Goal: Task Accomplishment & Management: Manage account settings

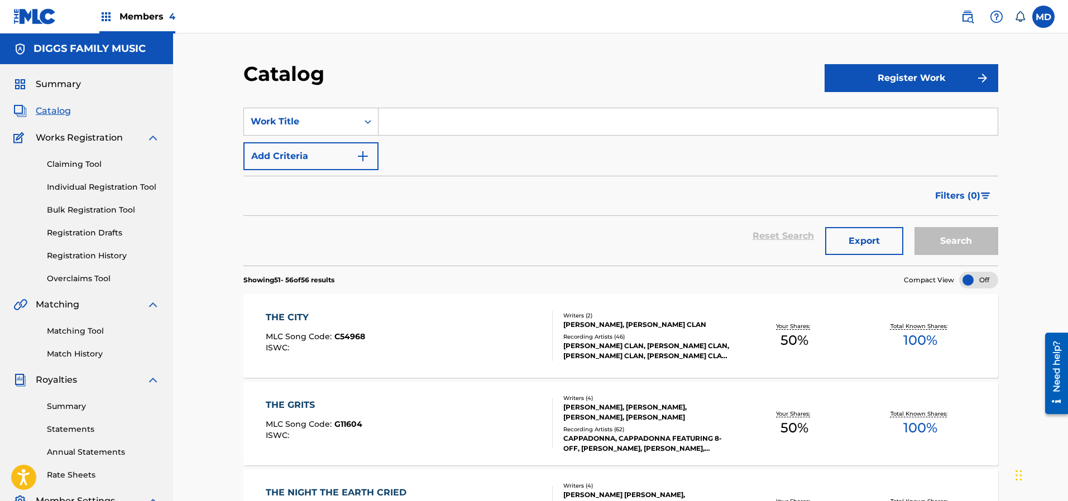
click at [78, 256] on link "Registration History" at bounding box center [103, 256] width 113 height 12
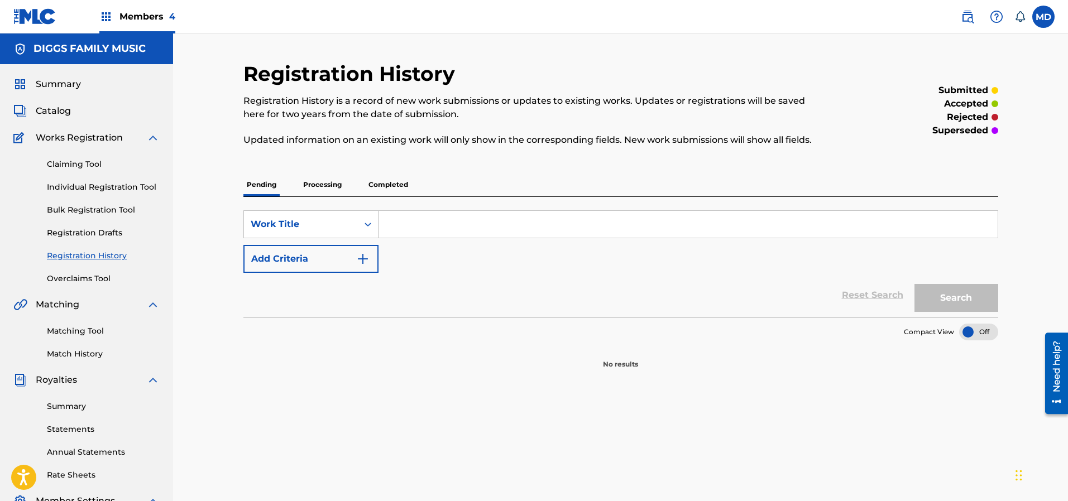
click at [402, 225] on input "Search Form" at bounding box center [688, 224] width 619 height 27
paste input "40TH STREET BLACK WE WILL FIGHT"
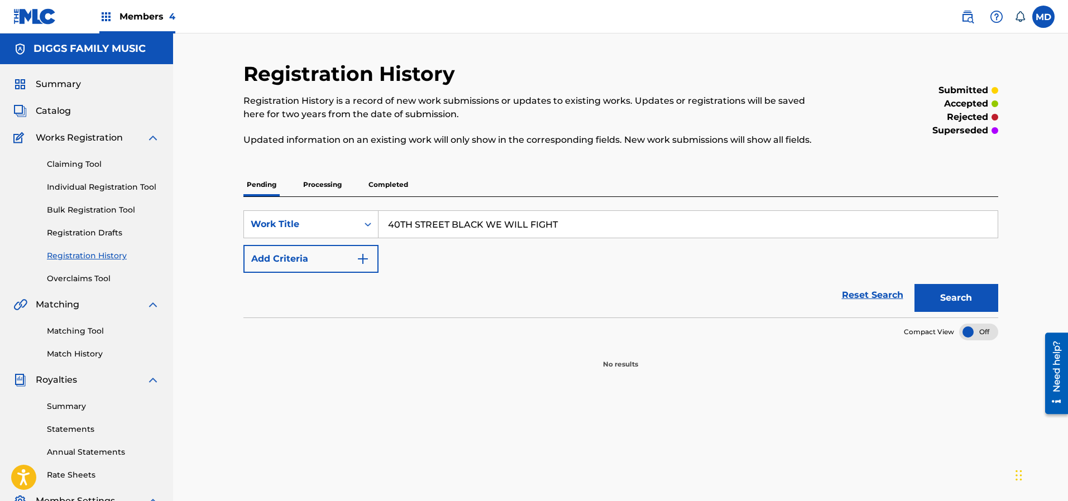
type input "40TH STREET BLACK WE WILL FIGHT"
click at [945, 294] on button "Search" at bounding box center [957, 298] width 84 height 28
click at [322, 188] on p "Processing" at bounding box center [322, 184] width 45 height 23
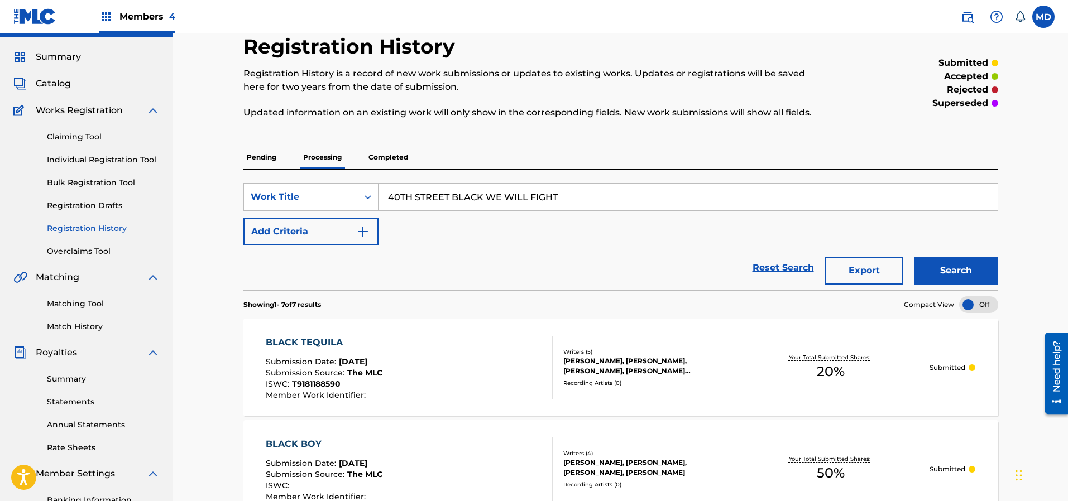
scroll to position [6, 0]
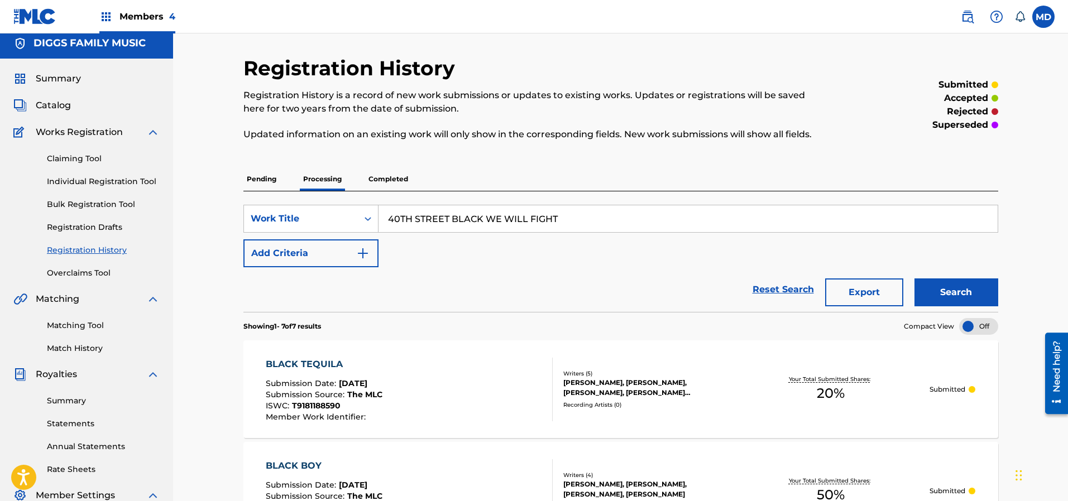
click at [400, 175] on p "Completed" at bounding box center [388, 179] width 46 height 23
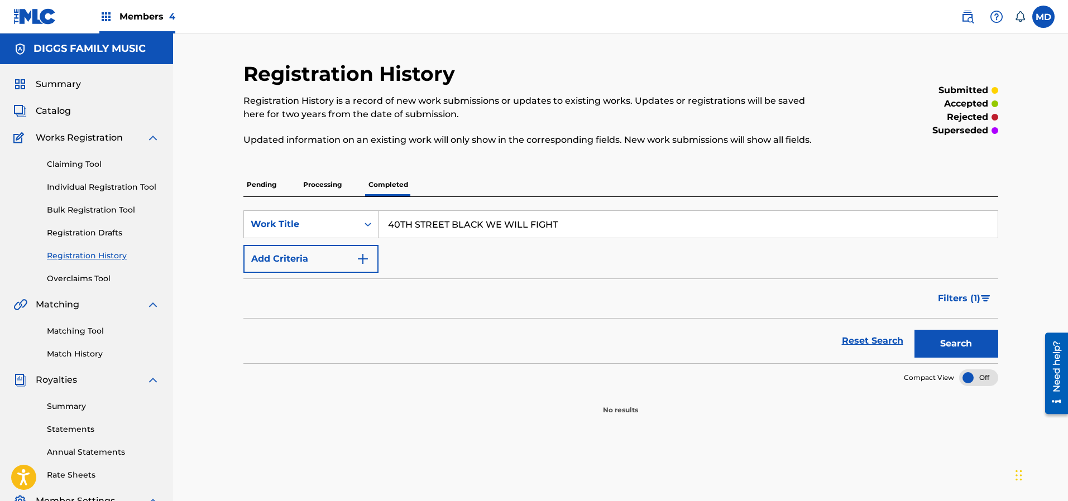
click at [79, 166] on link "Claiming Tool" at bounding box center [103, 165] width 113 height 12
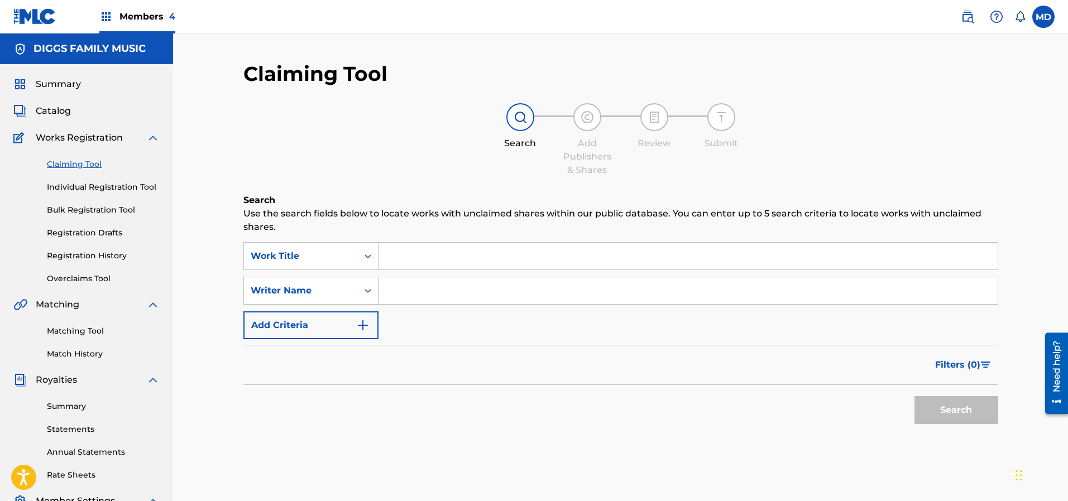
click at [410, 250] on input "Search Form" at bounding box center [688, 256] width 619 height 27
paste input "40TH STREET BLACK WE WILL FIGHT"
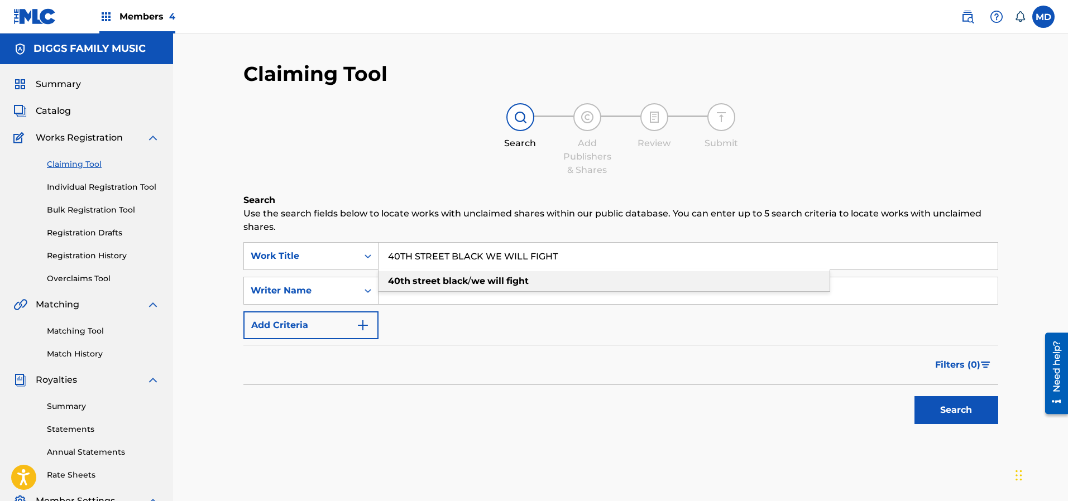
click at [678, 285] on div "40th street black / we will fight" at bounding box center [604, 281] width 451 height 20
type input "40th street black / we will fight"
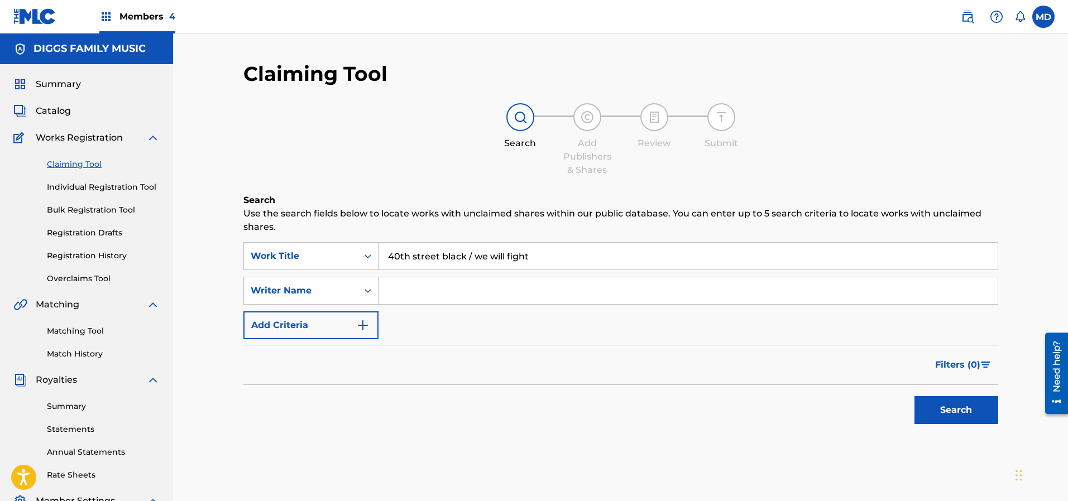
click at [945, 414] on button "Search" at bounding box center [957, 410] width 84 height 28
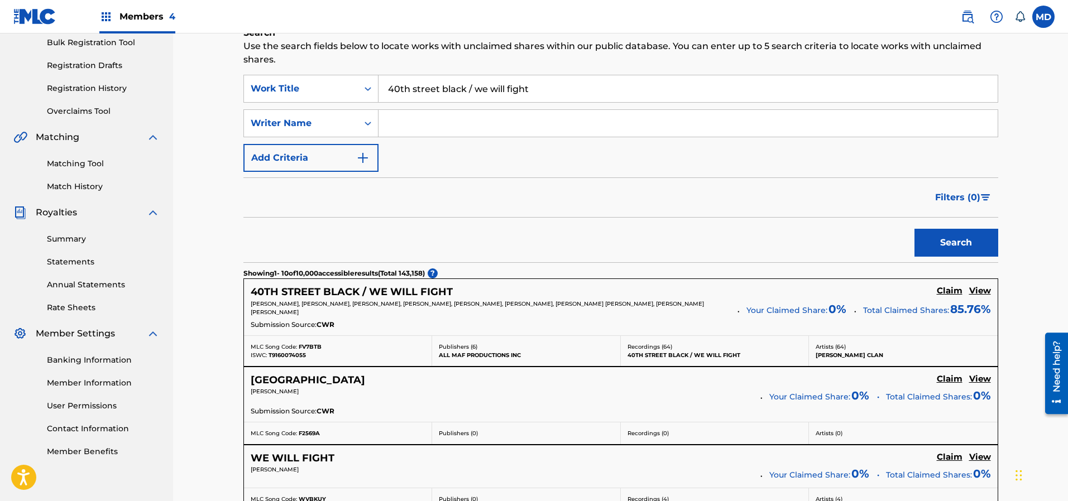
scroll to position [251, 0]
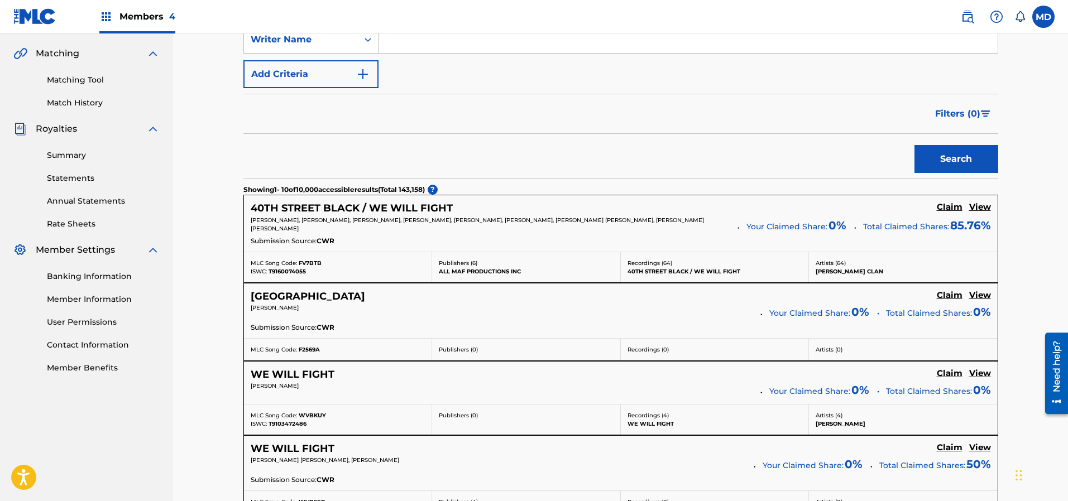
click at [978, 210] on h5 "View" at bounding box center [980, 207] width 22 height 11
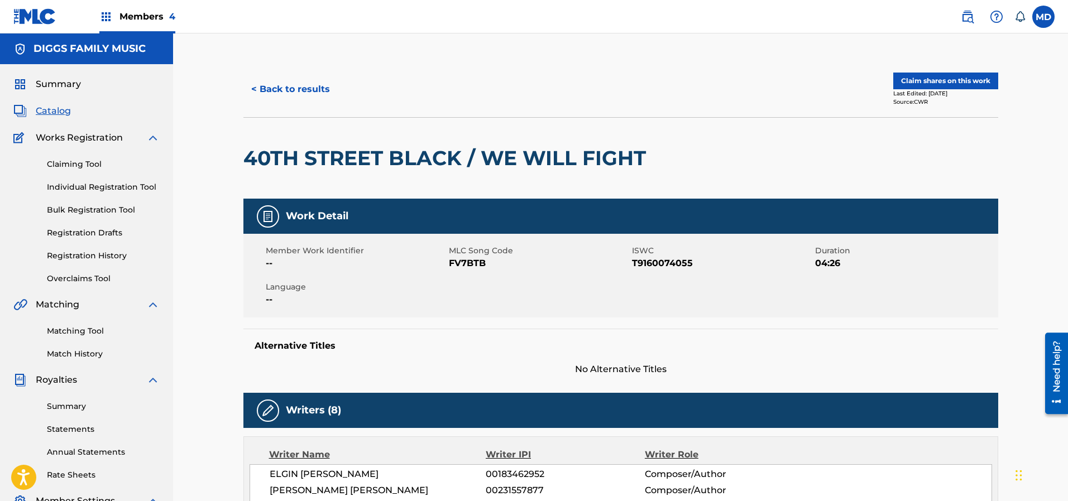
click at [934, 81] on button "Claim shares on this work" at bounding box center [945, 81] width 105 height 17
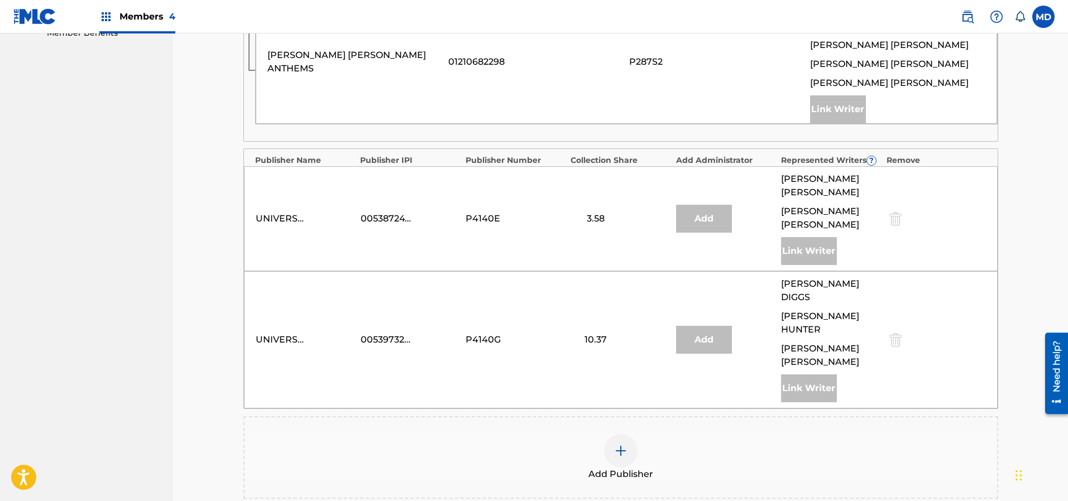
scroll to position [670, 0]
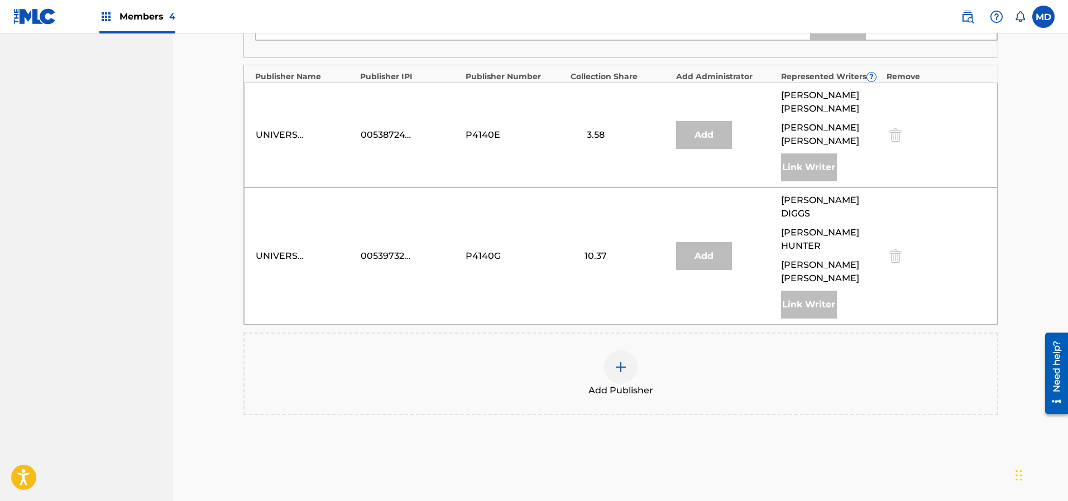
click at [624, 351] on div at bounding box center [621, 368] width 34 height 34
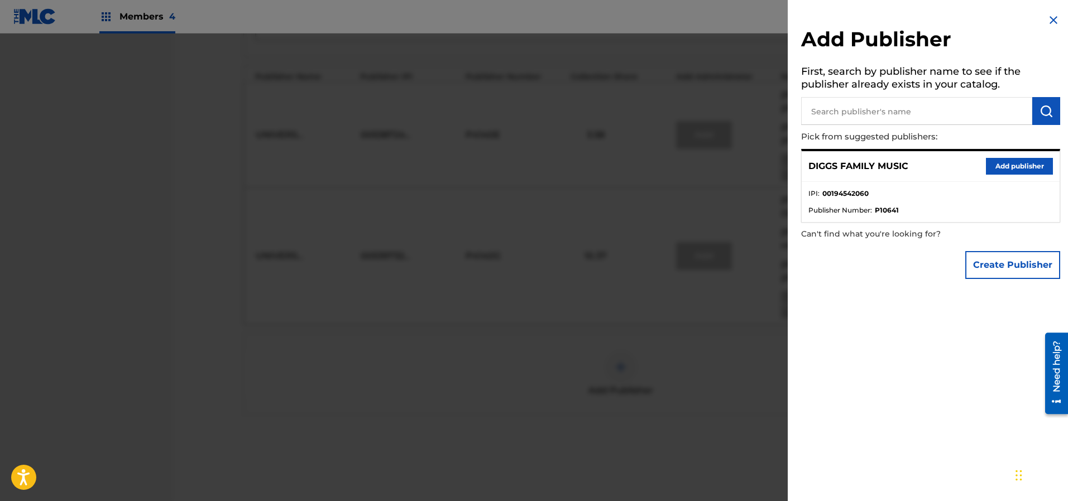
click at [996, 162] on button "Add publisher" at bounding box center [1019, 166] width 67 height 17
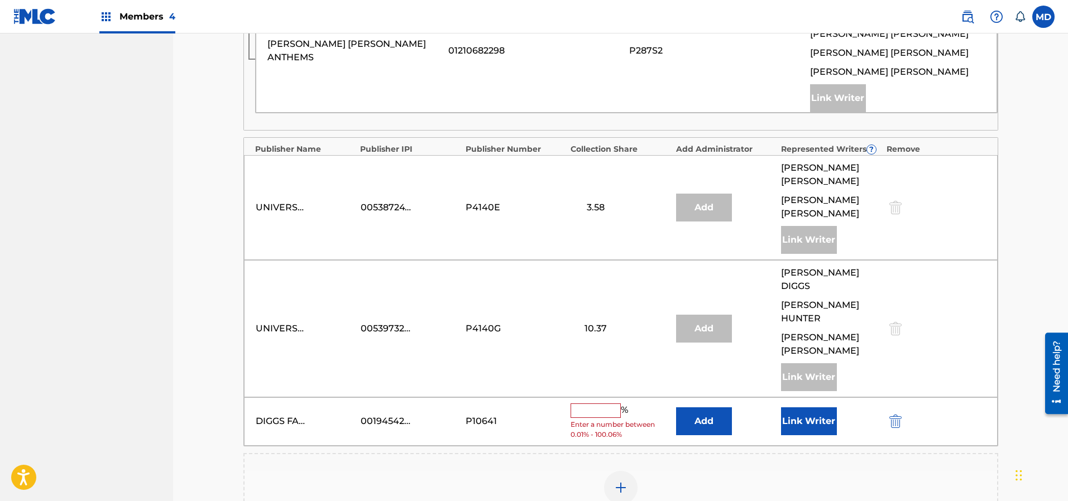
scroll to position [754, 0]
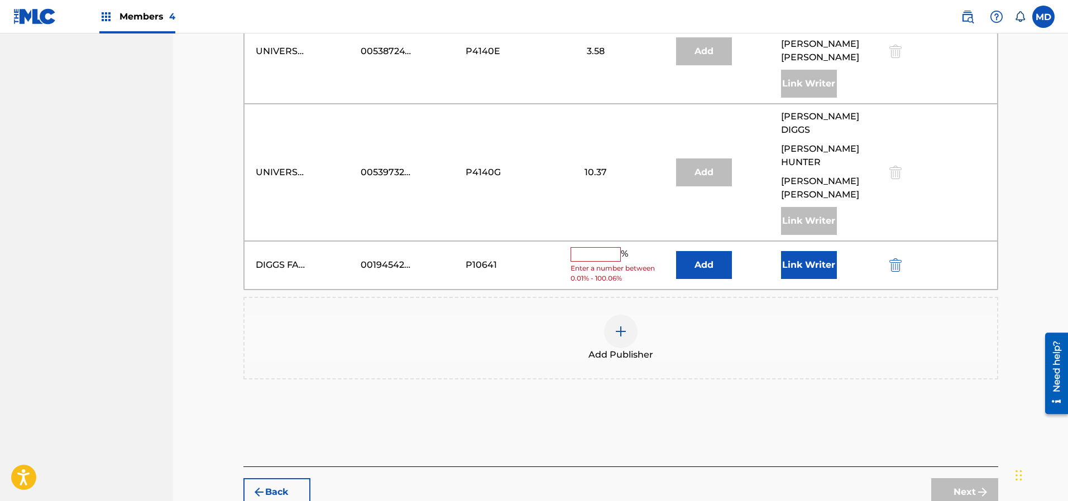
click at [610, 247] on input "text" at bounding box center [596, 254] width 50 height 15
type input "14.23"
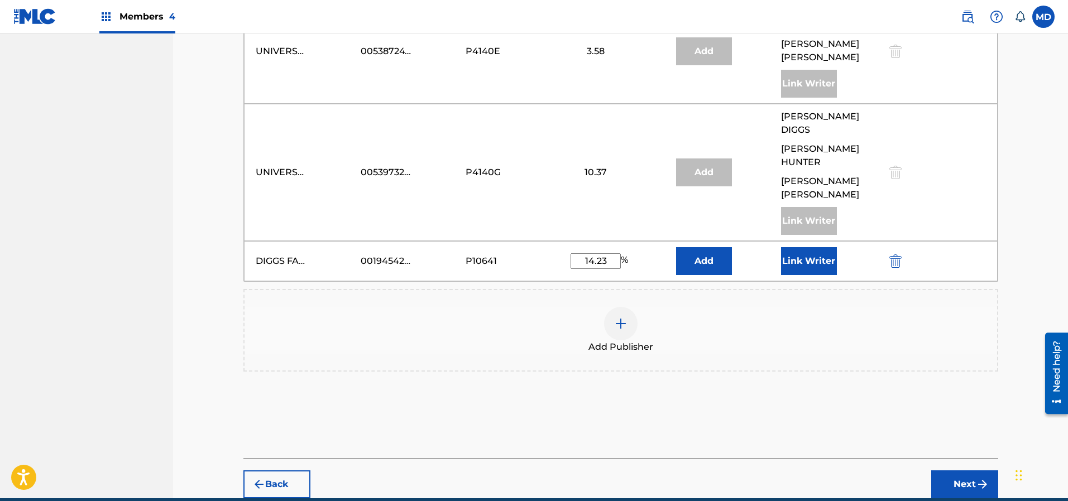
scroll to position [750, 0]
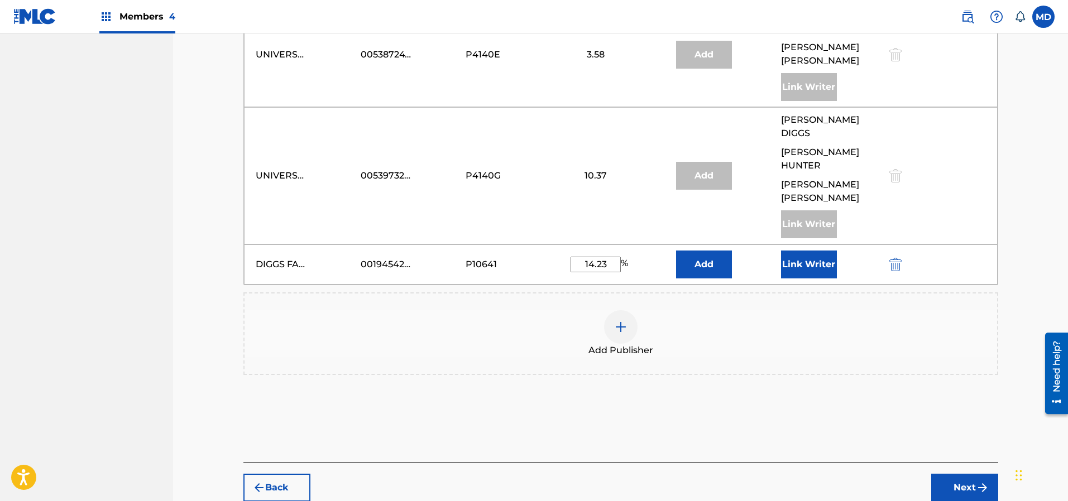
click at [805, 251] on button "Link Writer" at bounding box center [809, 265] width 56 height 28
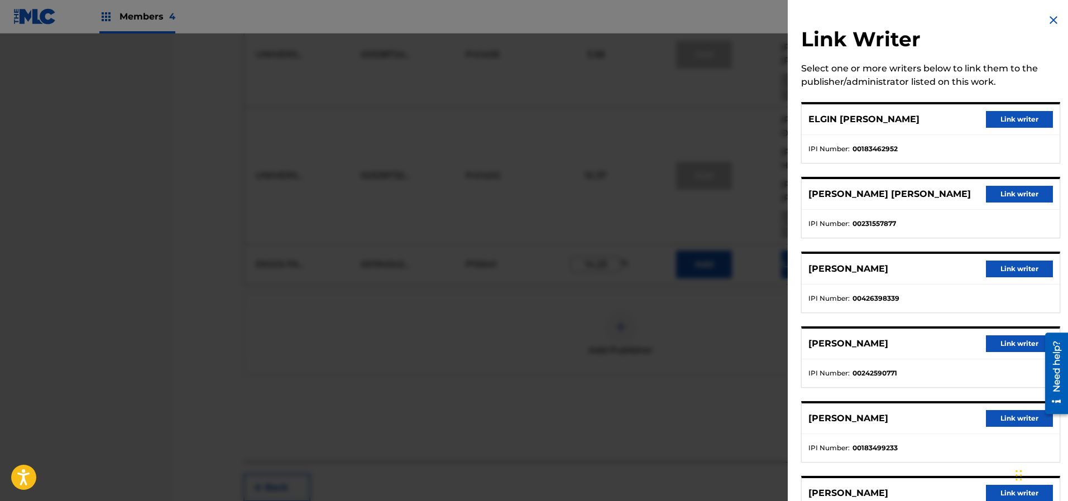
click at [1009, 189] on button "Link writer" at bounding box center [1019, 194] width 67 height 17
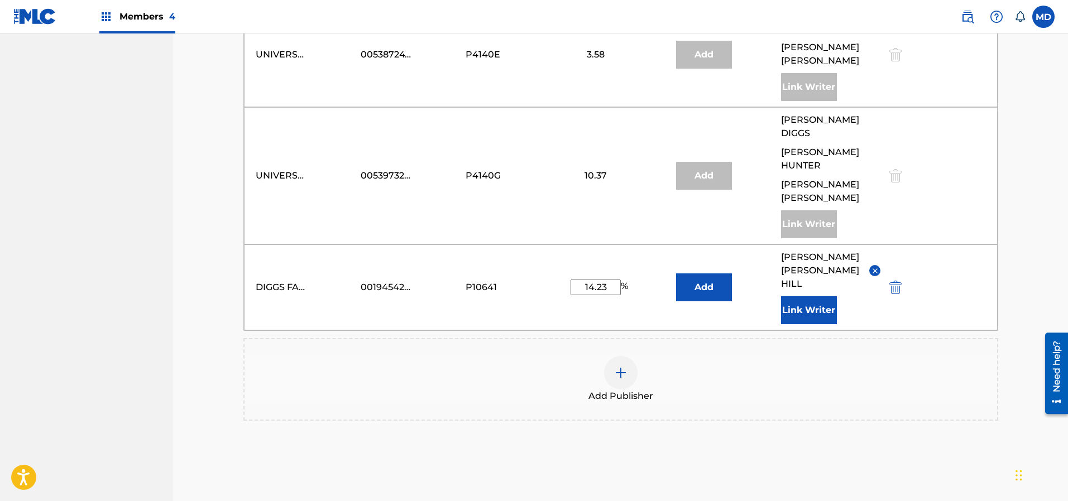
click at [814, 296] on button "Link Writer" at bounding box center [809, 310] width 56 height 28
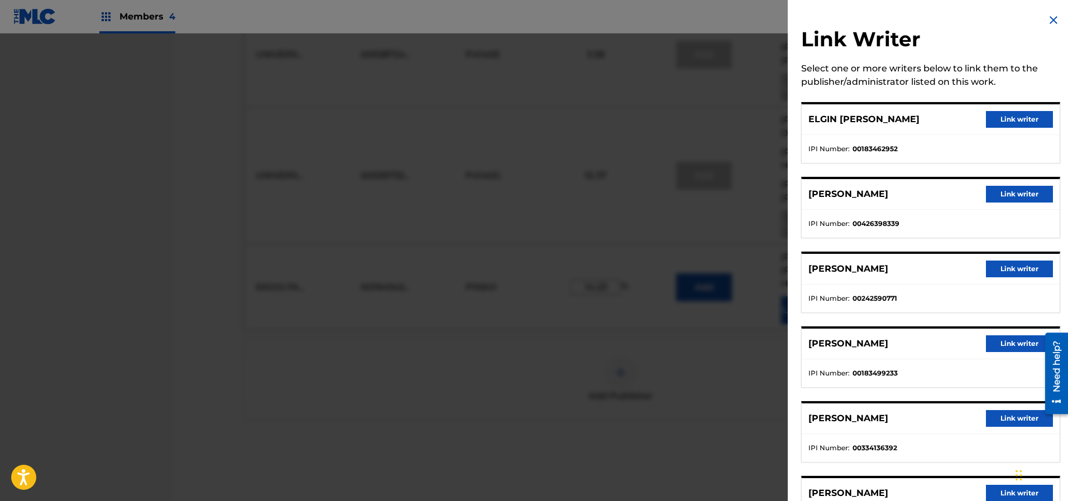
click at [1009, 121] on button "Link writer" at bounding box center [1019, 119] width 67 height 17
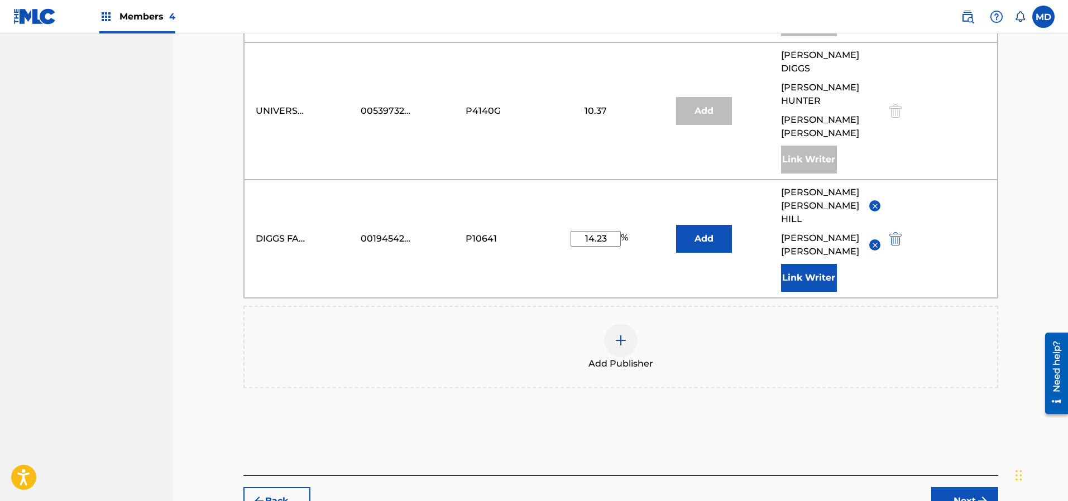
click at [951, 487] on button "Next" at bounding box center [964, 501] width 67 height 28
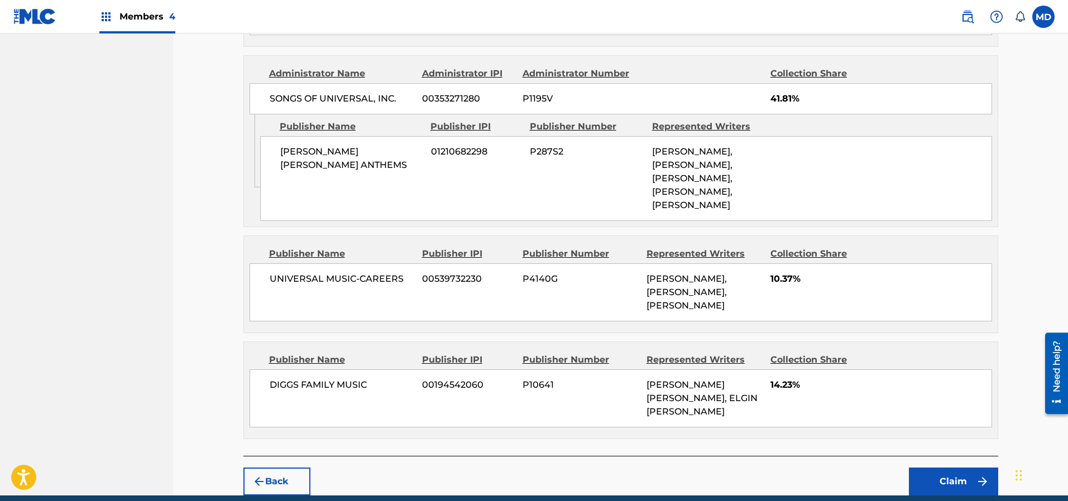
scroll to position [810, 0]
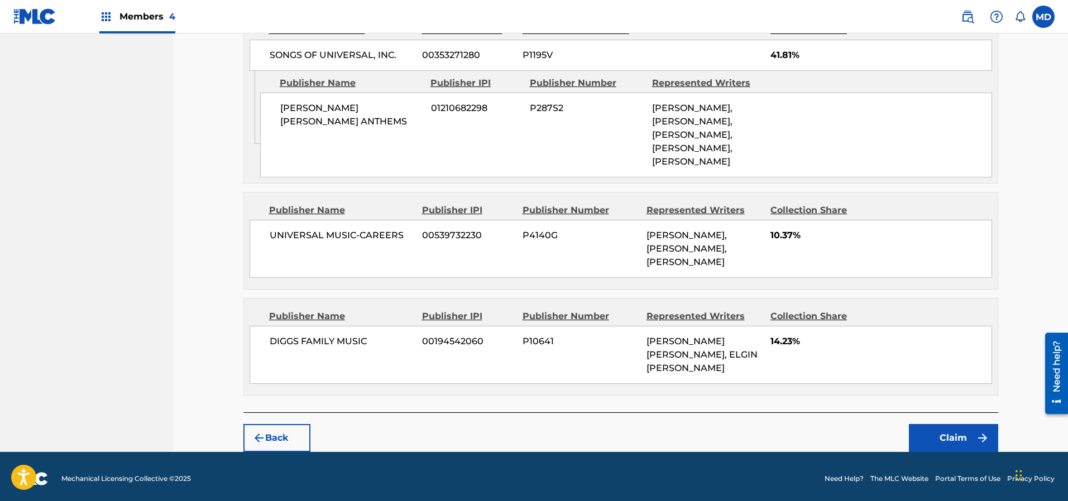
click at [934, 433] on button "Claim" at bounding box center [953, 438] width 89 height 28
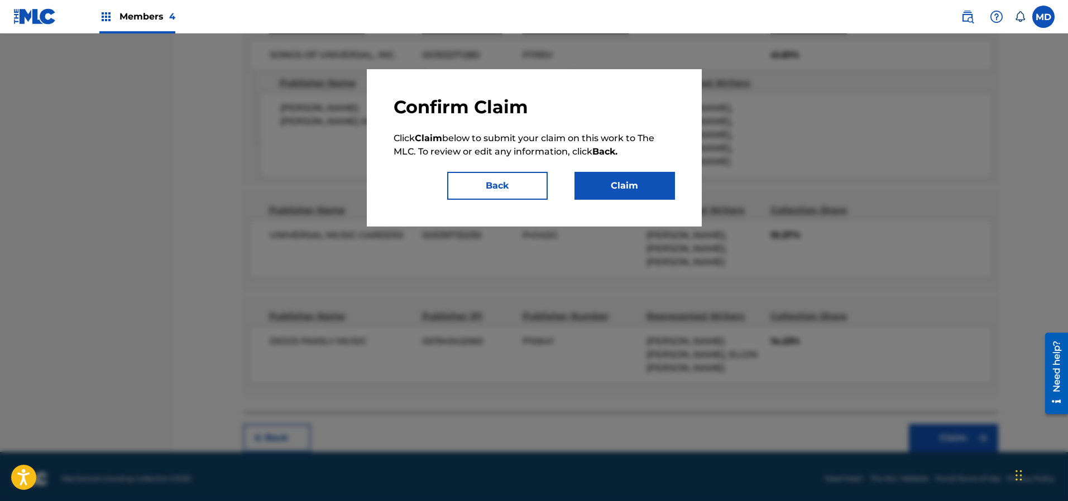
click at [627, 191] on button "Claim" at bounding box center [625, 186] width 101 height 28
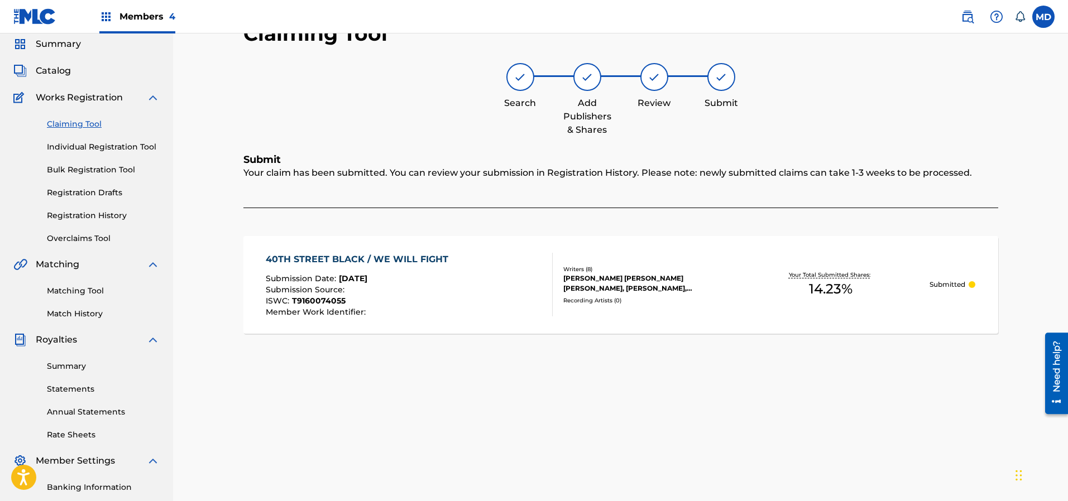
scroll to position [0, 0]
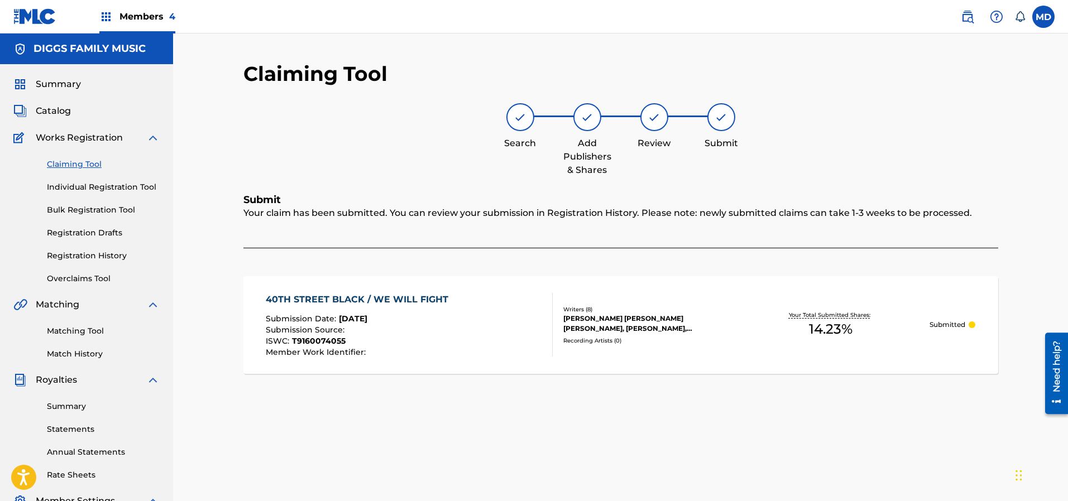
click at [82, 256] on link "Registration History" at bounding box center [103, 256] width 113 height 12
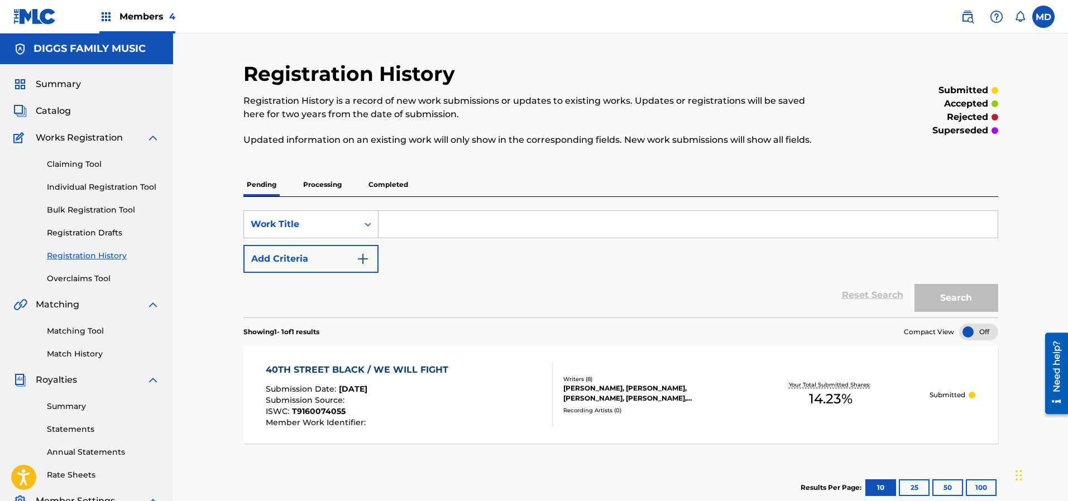
click at [417, 228] on input "Search Form" at bounding box center [688, 224] width 619 height 27
paste input "00185943332"
drag, startPoint x: 445, startPoint y: 222, endPoint x: 362, endPoint y: 218, distance: 83.3
click at [363, 223] on div "SearchWithCriteria2e9deb13-ad83-484f-8455-e12d4fa06af0 Work Title 00185943332" at bounding box center [620, 224] width 755 height 28
click at [457, 226] on input "00185943332" at bounding box center [688, 224] width 619 height 27
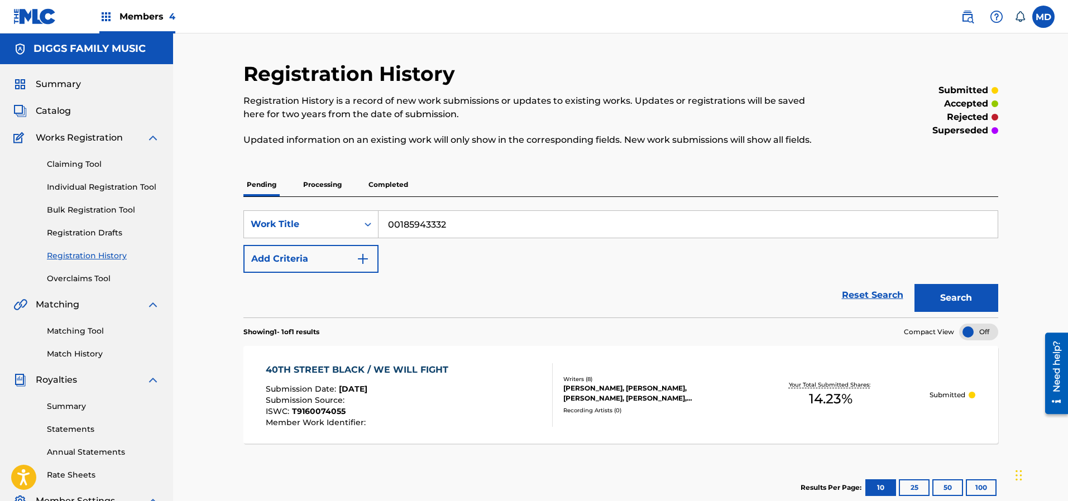
drag, startPoint x: 444, startPoint y: 224, endPoint x: 381, endPoint y: 225, distance: 63.7
click at [381, 225] on input "00185943332" at bounding box center [688, 224] width 619 height 27
paste input "ASSASSINATION DAY"
type input "ASSASSINATION DAY"
click at [938, 304] on button "Search" at bounding box center [957, 298] width 84 height 28
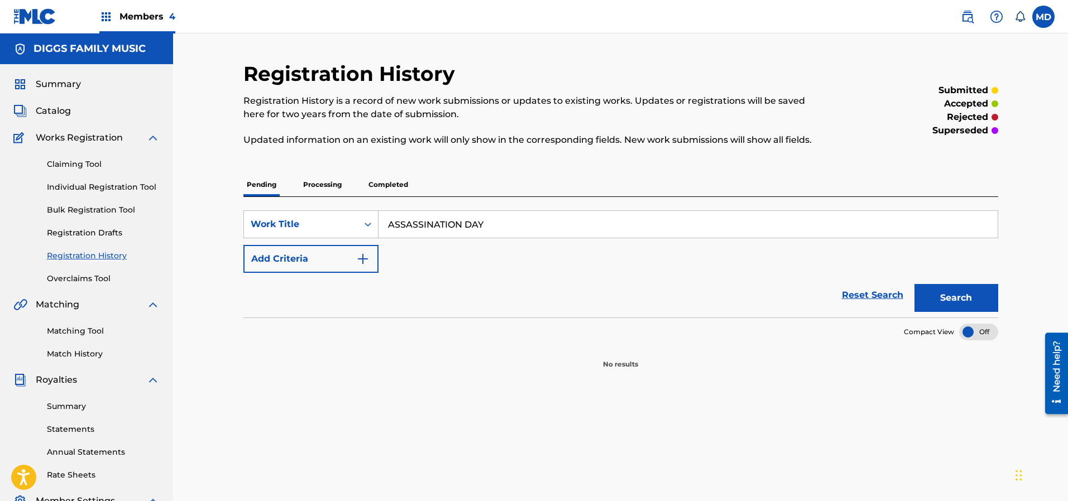
click at [333, 186] on p "Processing" at bounding box center [322, 184] width 45 height 23
click at [393, 188] on p "Completed" at bounding box center [388, 184] width 46 height 23
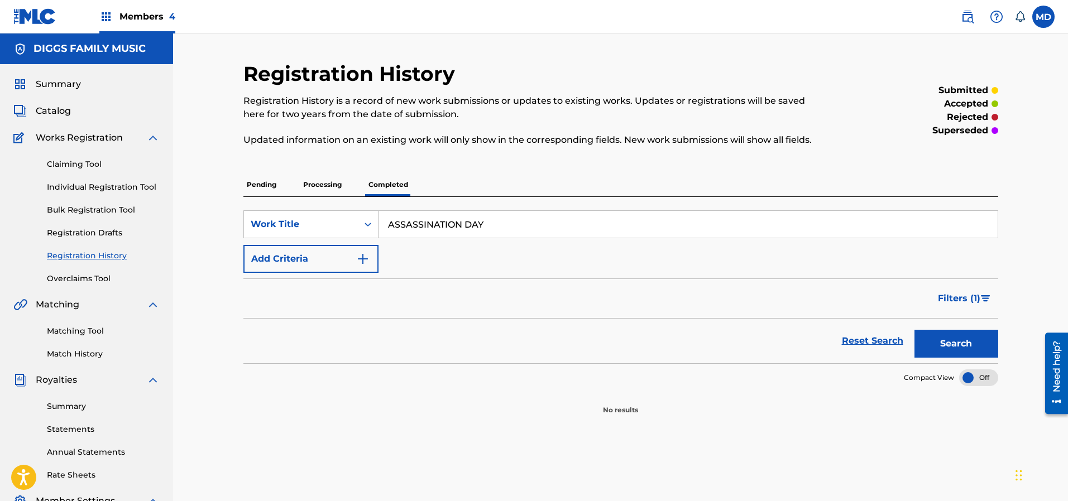
click at [89, 168] on link "Claiming Tool" at bounding box center [103, 165] width 113 height 12
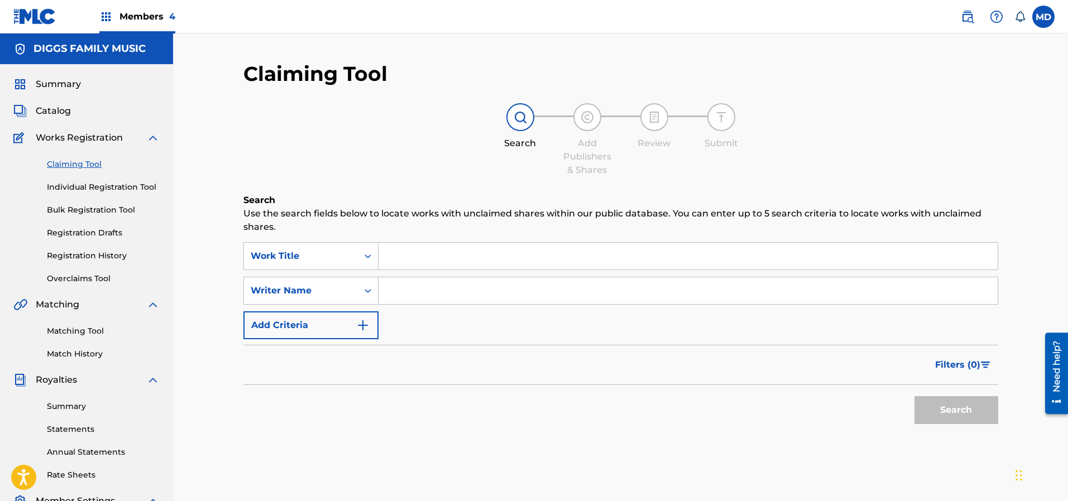
click at [438, 259] on input "Search Form" at bounding box center [688, 256] width 619 height 27
paste input "ASSASSINATION DAY"
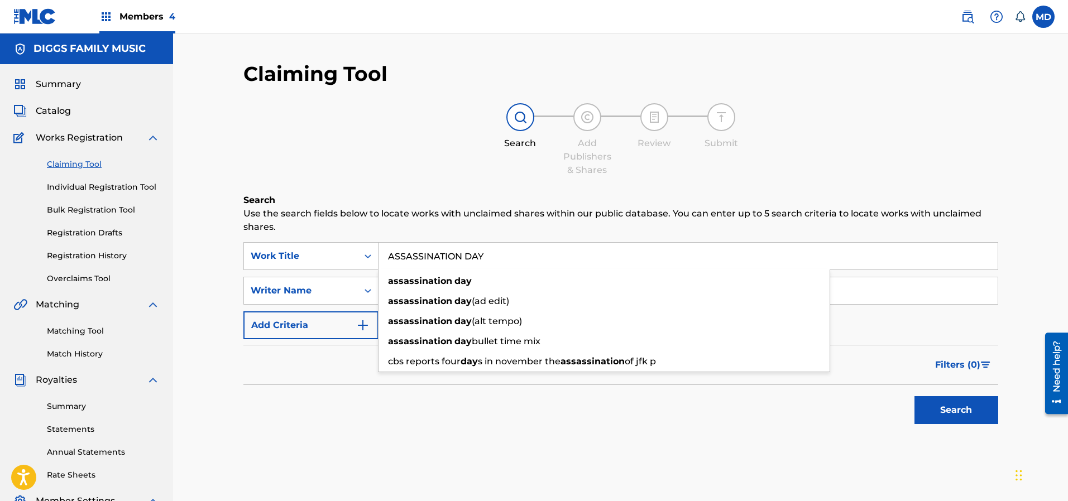
type input "ASSASSINATION DAY"
click at [955, 406] on button "Search" at bounding box center [957, 410] width 84 height 28
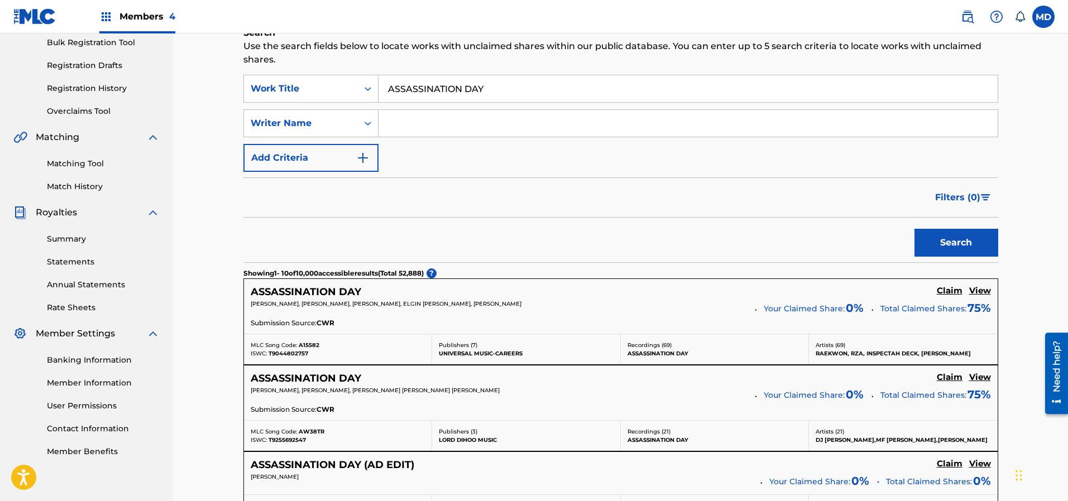
scroll to position [251, 0]
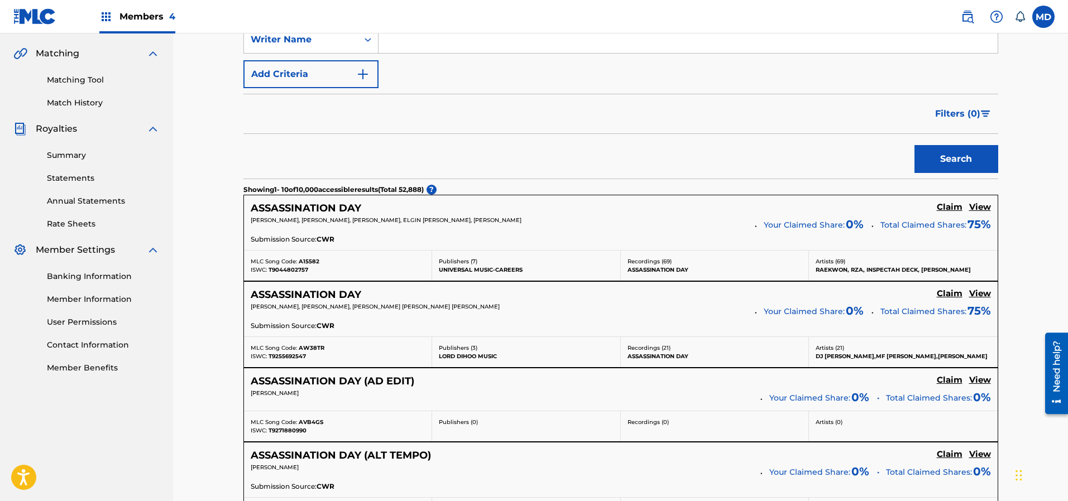
click at [982, 209] on h5 "View" at bounding box center [980, 207] width 22 height 11
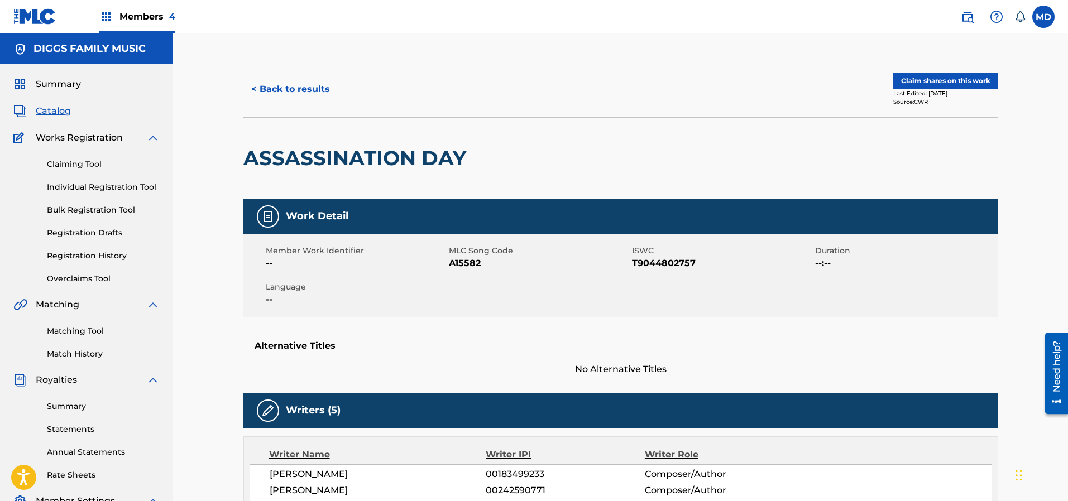
click at [948, 82] on button "Claim shares on this work" at bounding box center [945, 81] width 105 height 17
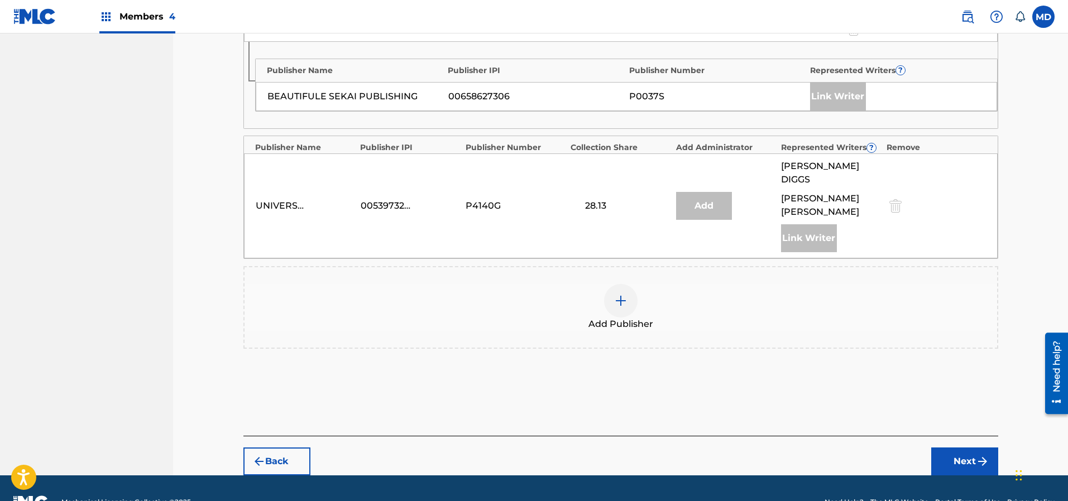
scroll to position [712, 0]
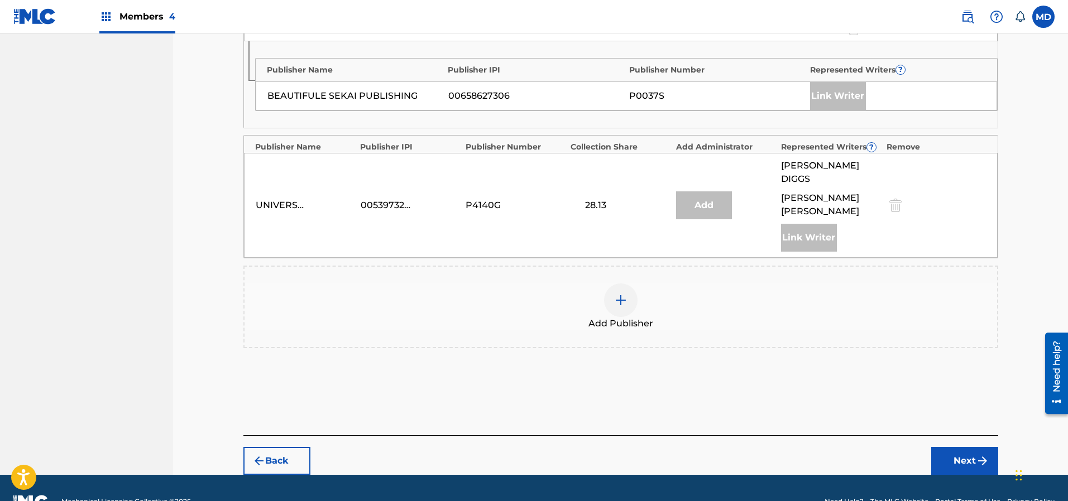
click at [624, 294] on img at bounding box center [620, 300] width 13 height 13
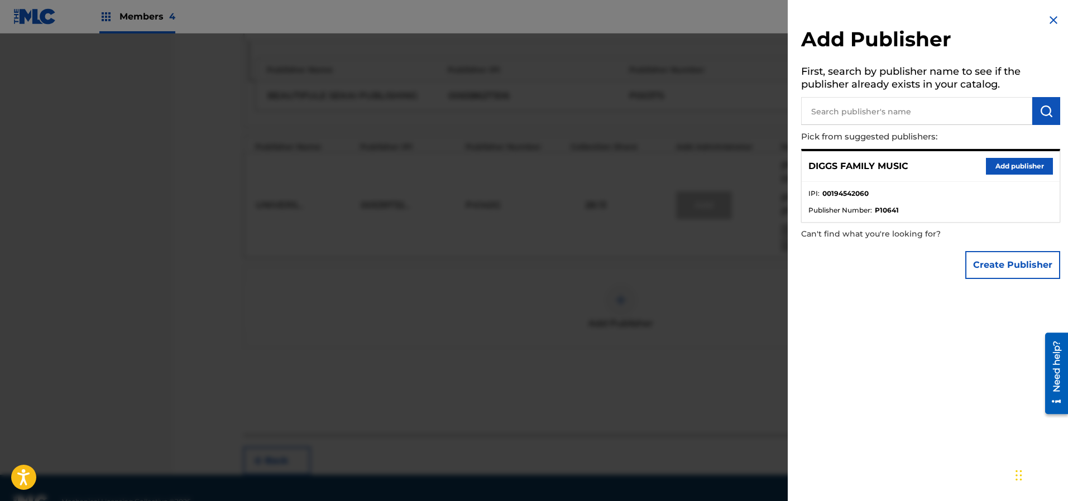
click at [1004, 168] on button "Add publisher" at bounding box center [1019, 166] width 67 height 17
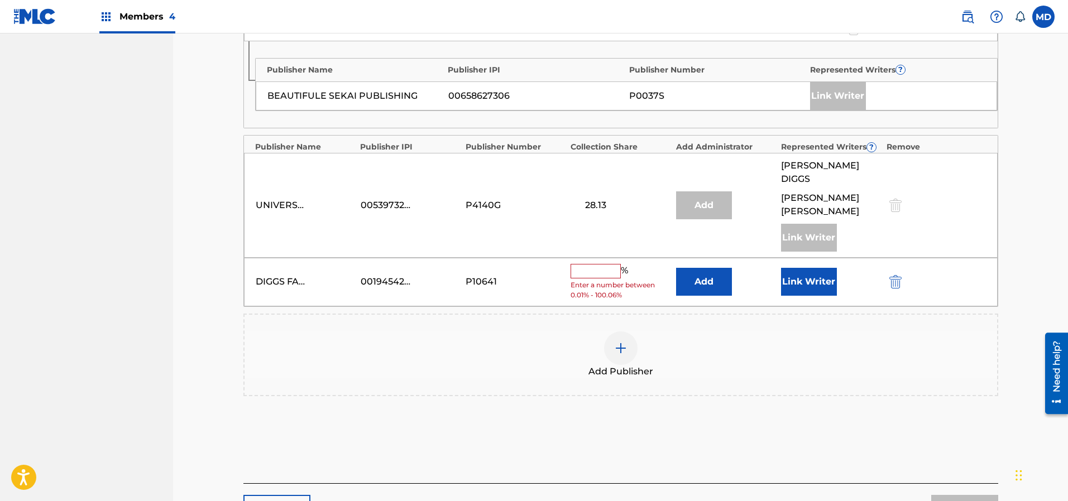
click at [599, 264] on input "text" at bounding box center [596, 271] width 50 height 15
type input "25"
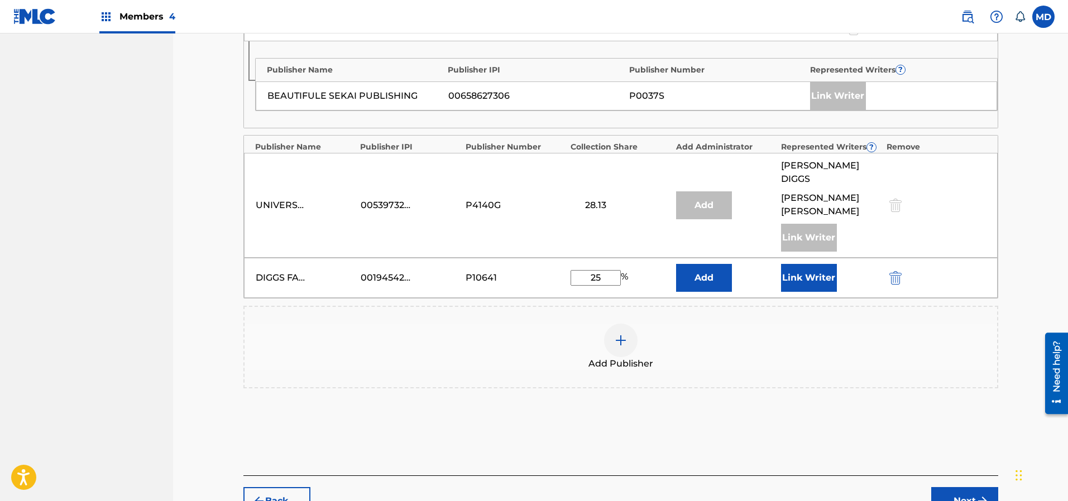
click at [816, 264] on button "Link Writer" at bounding box center [809, 278] width 56 height 28
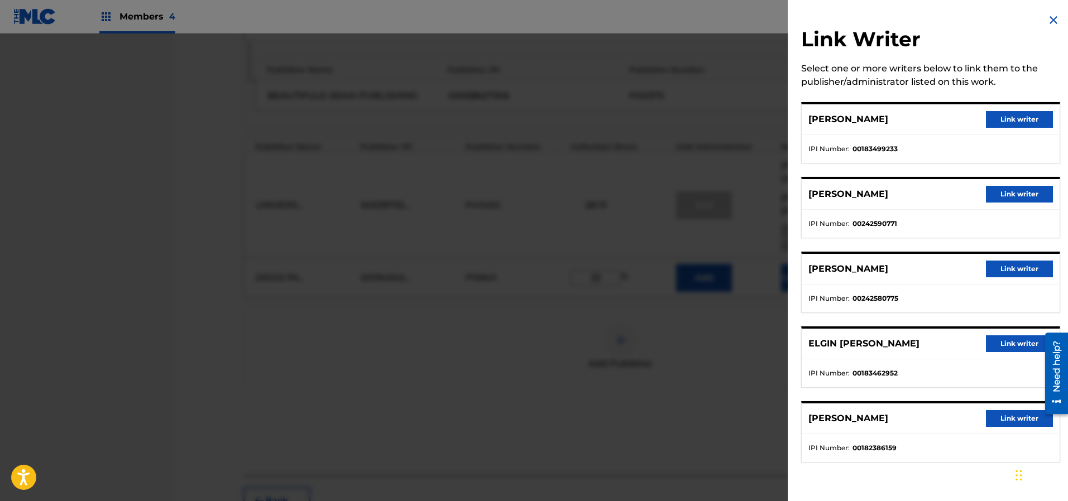
click at [1001, 343] on button "Link writer" at bounding box center [1019, 344] width 67 height 17
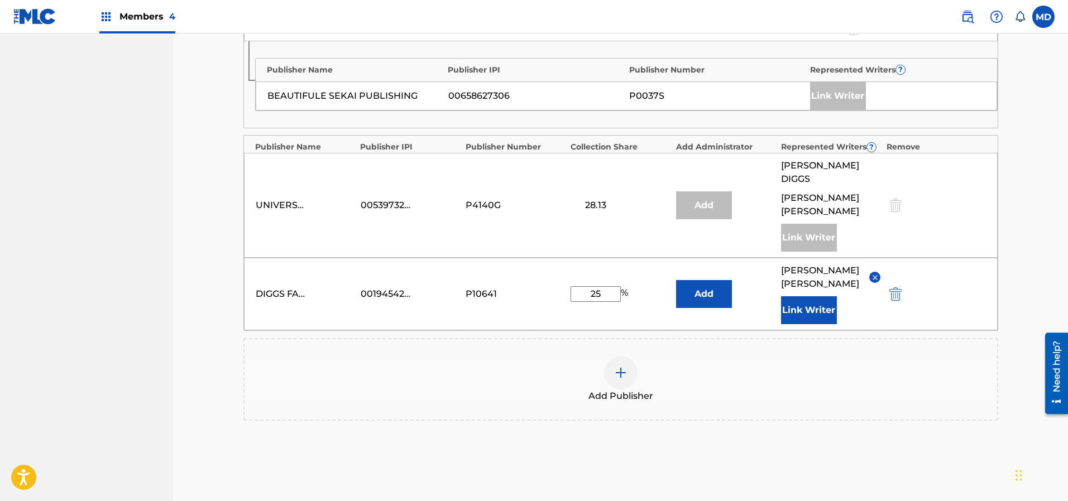
click at [815, 296] on button "Link Writer" at bounding box center [809, 310] width 56 height 28
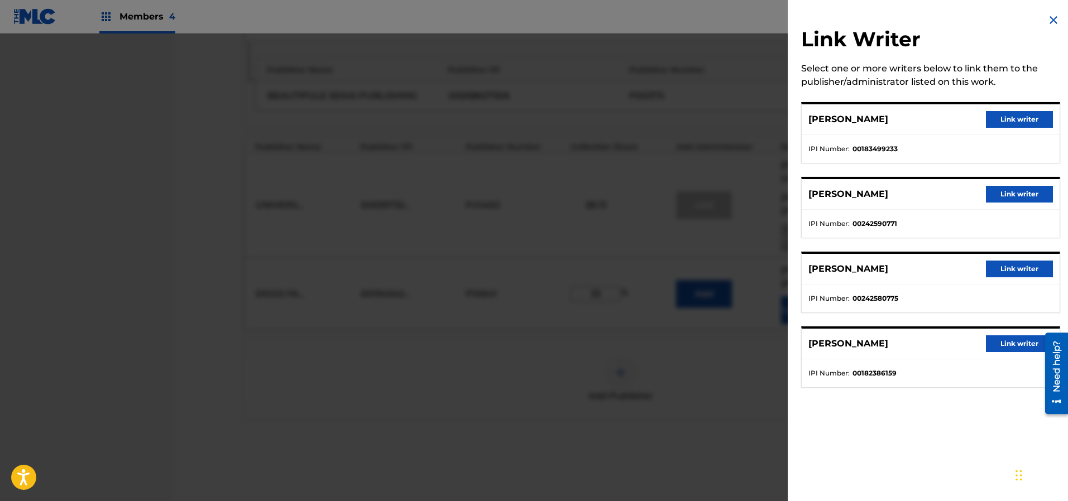
click at [998, 123] on button "Link writer" at bounding box center [1019, 119] width 67 height 17
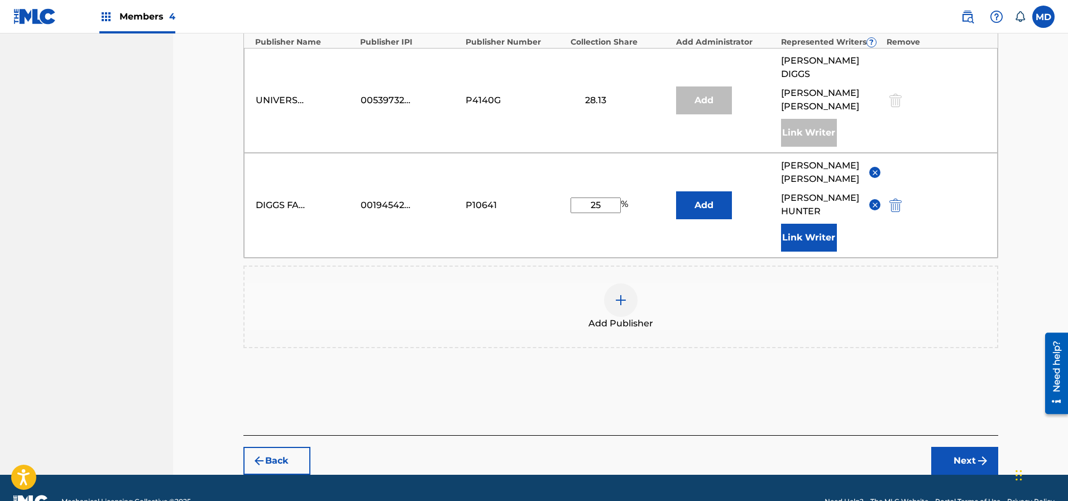
click at [955, 447] on button "Next" at bounding box center [964, 461] width 67 height 28
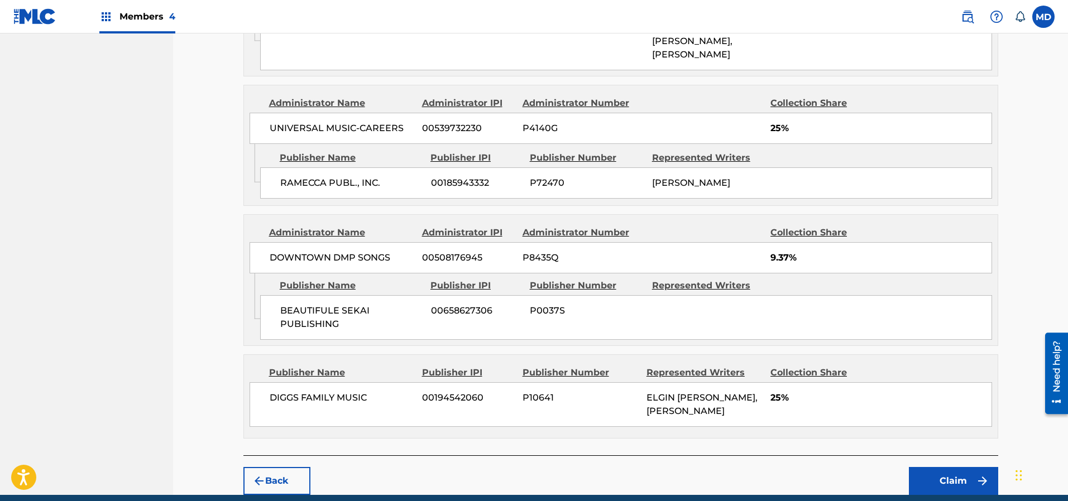
scroll to position [782, 0]
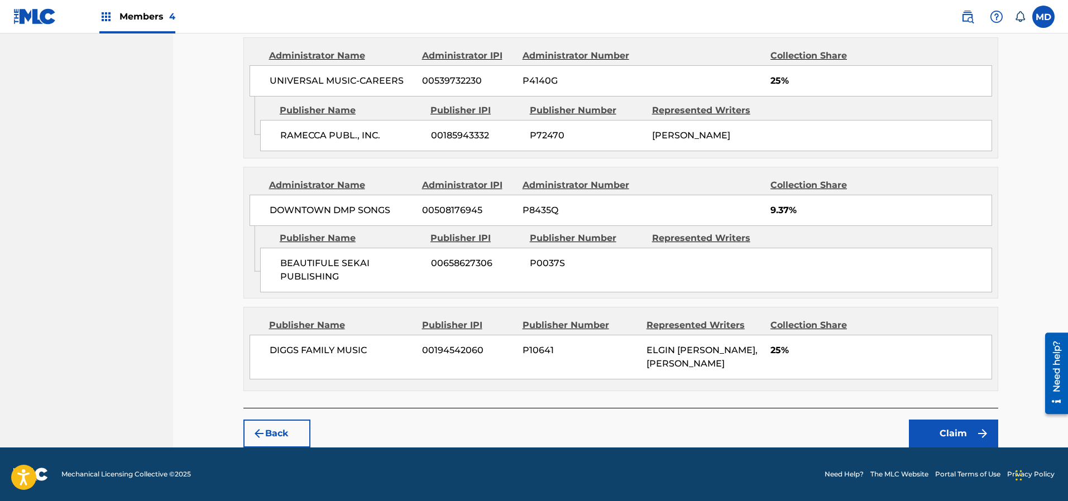
click at [937, 431] on button "Claim" at bounding box center [953, 434] width 89 height 28
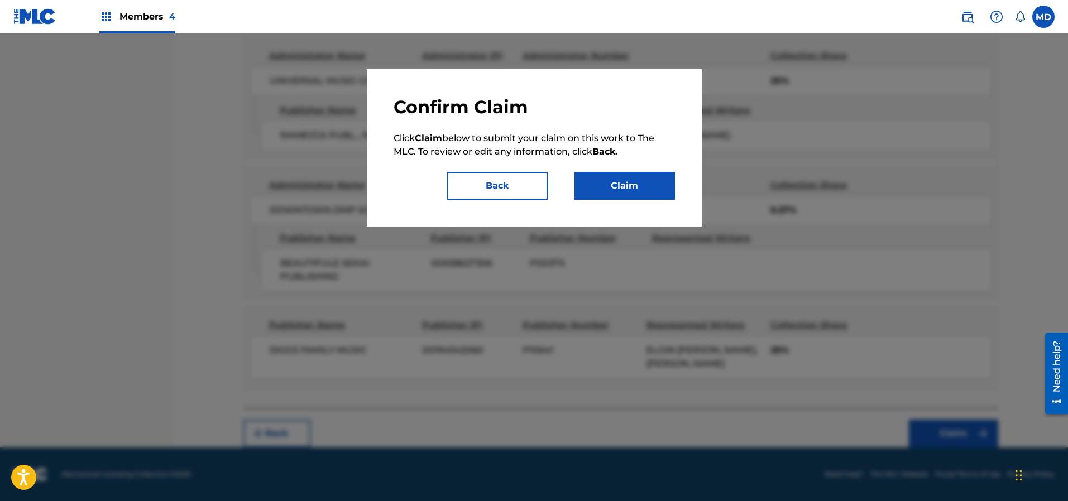
click at [612, 183] on button "Claim" at bounding box center [625, 186] width 101 height 28
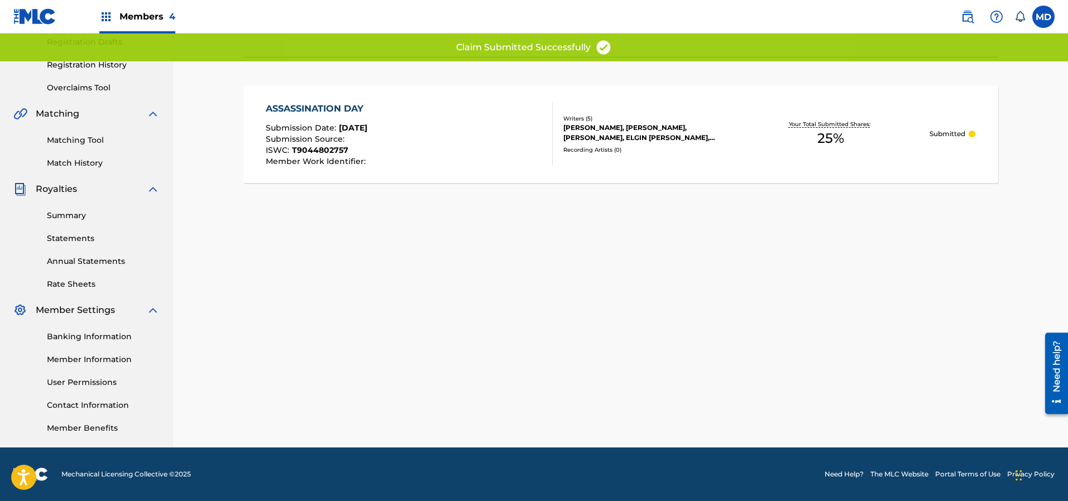
scroll to position [190, 0]
